Goal: Book appointment/travel/reservation

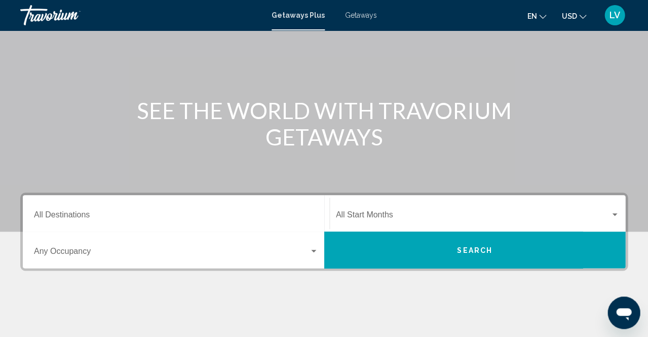
scroll to position [80, 0]
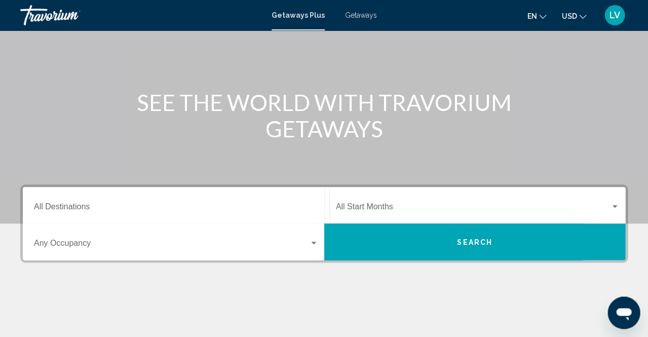
click at [85, 205] on input "Destination All Destinations" at bounding box center [176, 208] width 284 height 9
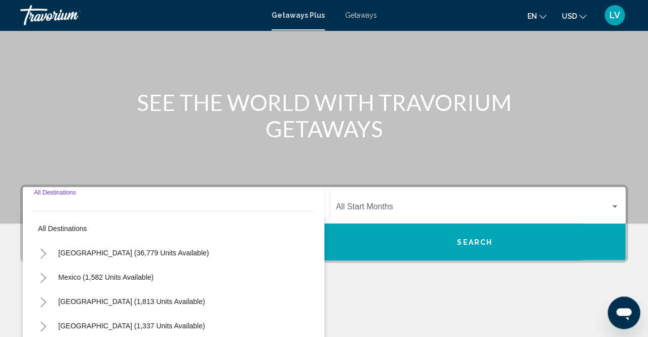
scroll to position [230, 0]
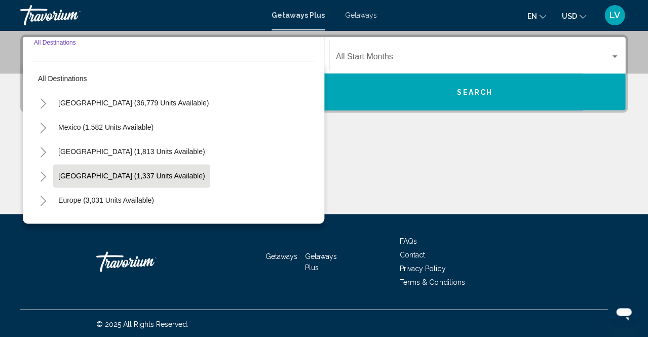
click at [102, 175] on span "[GEOGRAPHIC_DATA] (1,337 units available)" at bounding box center [131, 176] width 146 height 8
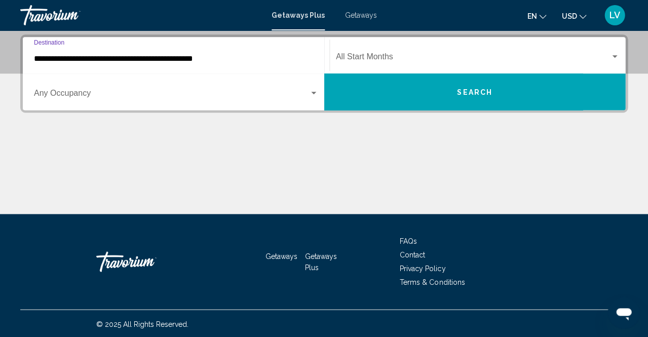
click at [164, 59] on input "**********" at bounding box center [176, 58] width 284 height 9
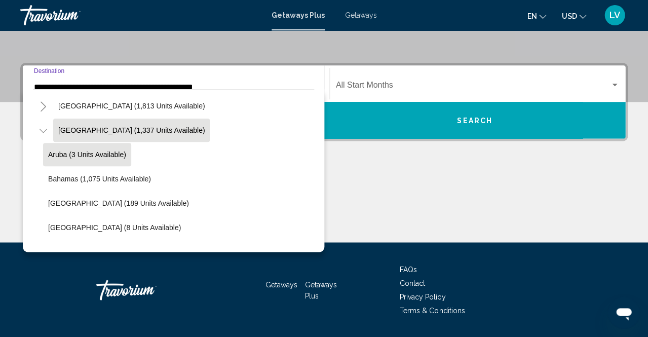
scroll to position [75, 0]
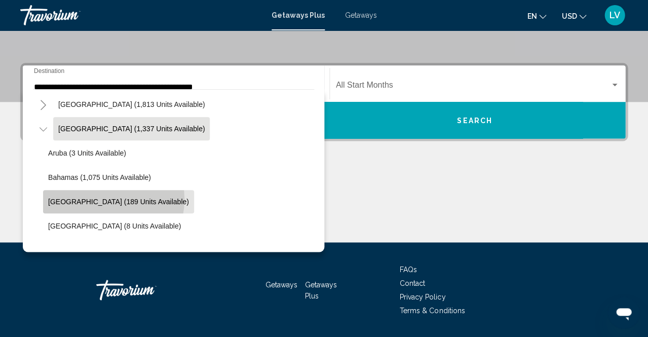
click at [105, 199] on span "[GEOGRAPHIC_DATA] (189 units available)" at bounding box center [118, 201] width 141 height 8
type input "**********"
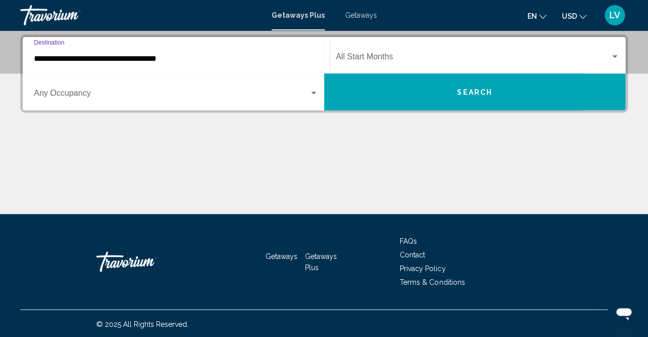
click at [393, 57] on span "Search widget" at bounding box center [473, 58] width 274 height 9
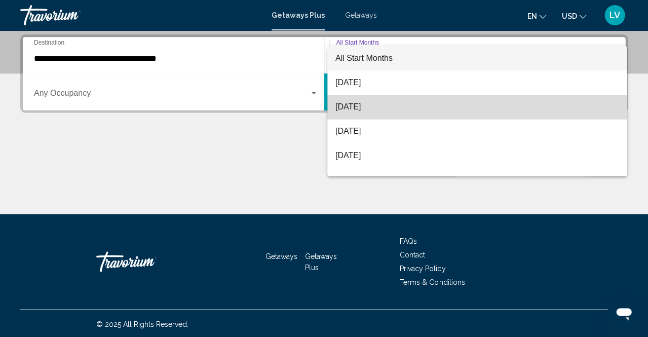
click at [384, 108] on span "[DATE]" at bounding box center [476, 107] width 283 height 24
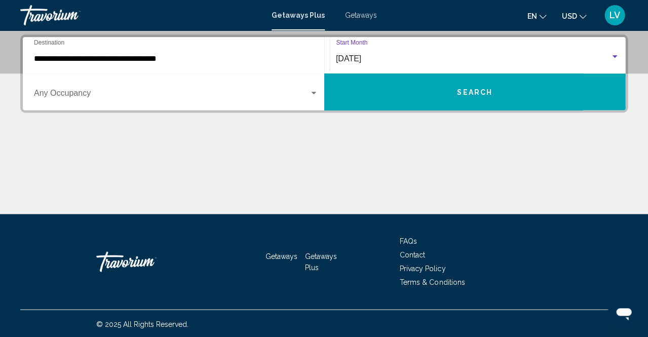
click at [317, 93] on div "Search widget" at bounding box center [313, 93] width 9 height 8
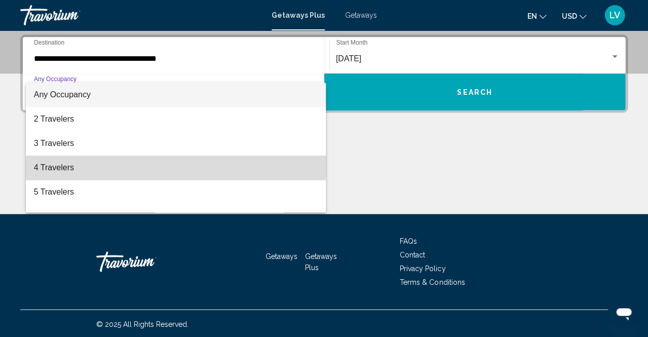
click at [162, 160] on span "4 Travelers" at bounding box center [176, 167] width 284 height 24
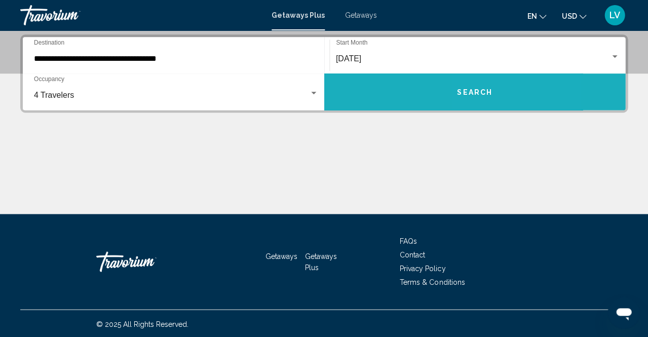
click at [475, 93] on span "Search" at bounding box center [474, 92] width 35 height 8
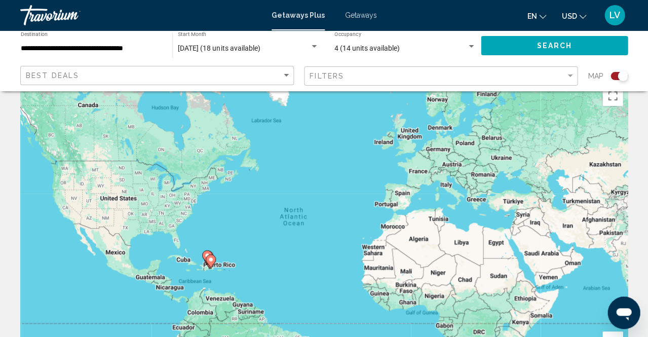
scroll to position [38, 0]
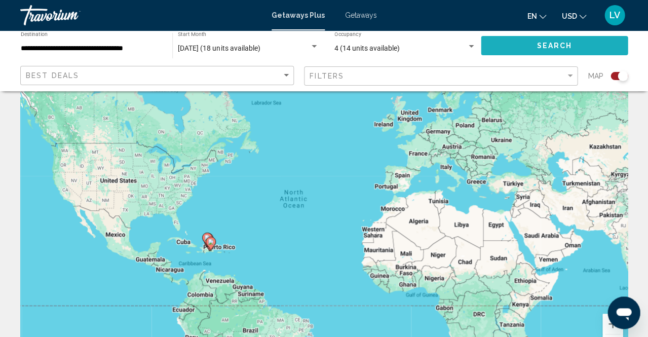
click at [566, 45] on span "Search" at bounding box center [553, 46] width 35 height 8
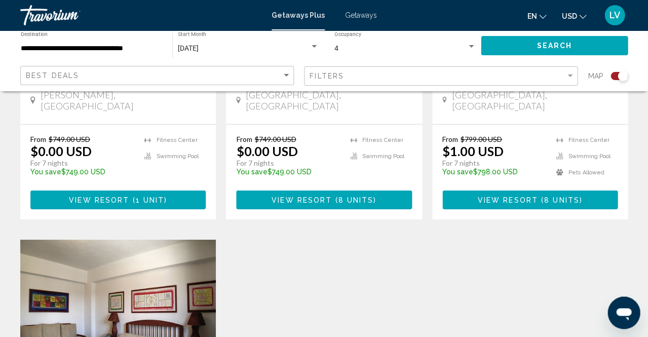
scroll to position [562, 0]
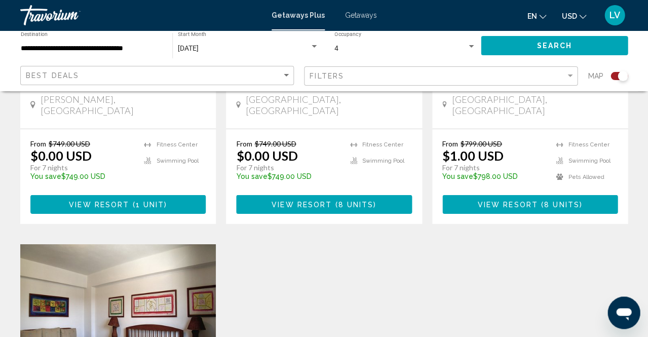
click at [151, 48] on input "**********" at bounding box center [91, 49] width 141 height 8
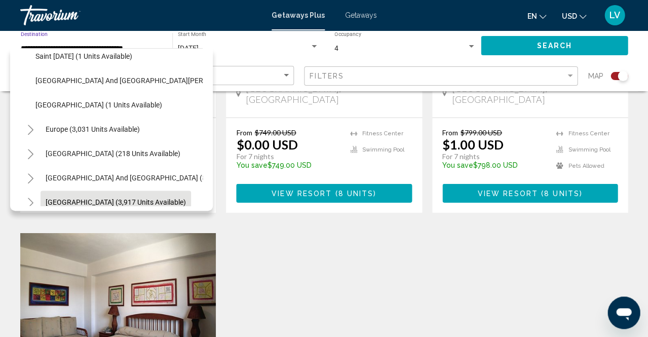
scroll to position [252, 0]
